Goal: Task Accomplishment & Management: Use online tool/utility

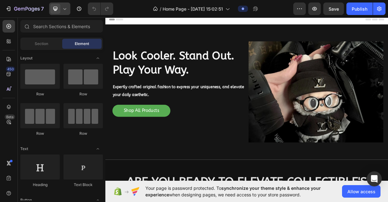
click at [65, 10] on icon at bounding box center [65, 9] width 6 height 6
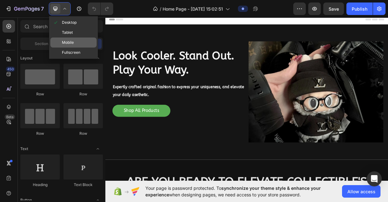
click at [70, 43] on span "Mobile" at bounding box center [68, 42] width 12 height 6
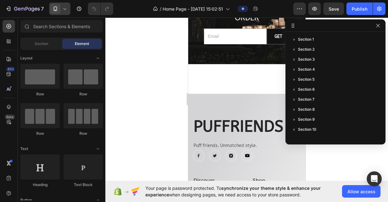
scroll to position [2782, 0]
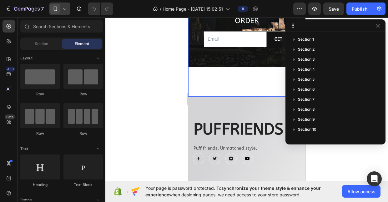
click at [216, 82] on div "Background Image" at bounding box center [246, 2] width 117 height 187
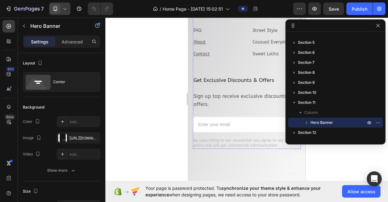
scroll to position [2931, 0]
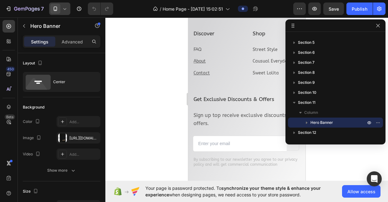
click at [60, 12] on span at bounding box center [55, 9] width 10 height 10
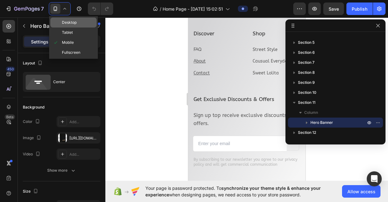
click at [75, 22] on span "Desktop" at bounding box center [69, 22] width 15 height 6
type input "300"
type input "1200"
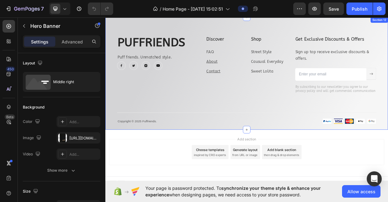
scroll to position [2584, 0]
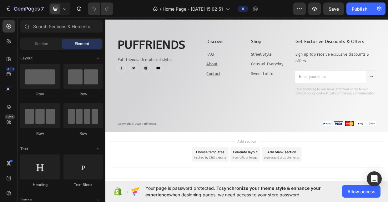
click at [199, 178] on div "Add section Choose templates inspired by CRO experts Generate layout from URL o…" at bounding box center [292, 201] width 375 height 62
click at [189, 201] on div "Add section Choose templates inspired by CRO experts Generate layout from URL o…" at bounding box center [292, 201] width 375 height 62
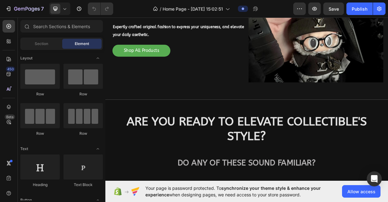
scroll to position [0, 0]
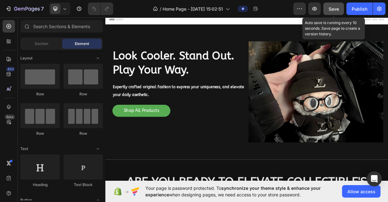
click at [330, 8] on span "Save" at bounding box center [333, 8] width 10 height 5
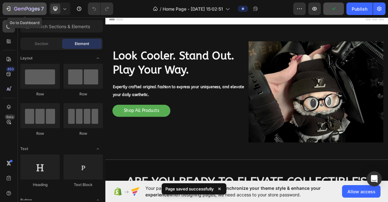
click at [11, 7] on icon "button" at bounding box center [8, 9] width 6 height 6
